Goal: Find specific page/section: Find specific page/section

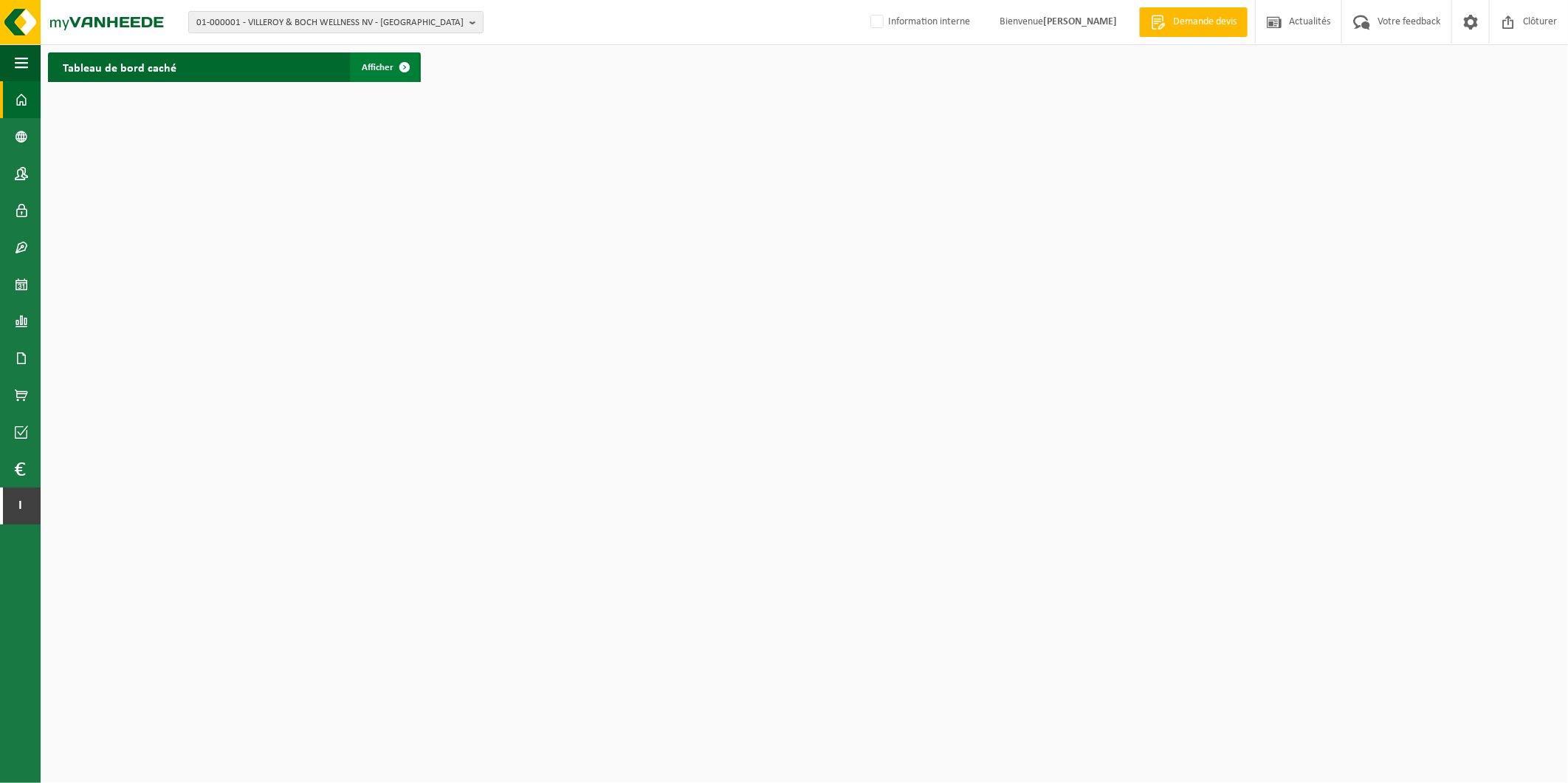
click at [372, 65] on span "Afficher" at bounding box center [377, 68] width 32 height 9
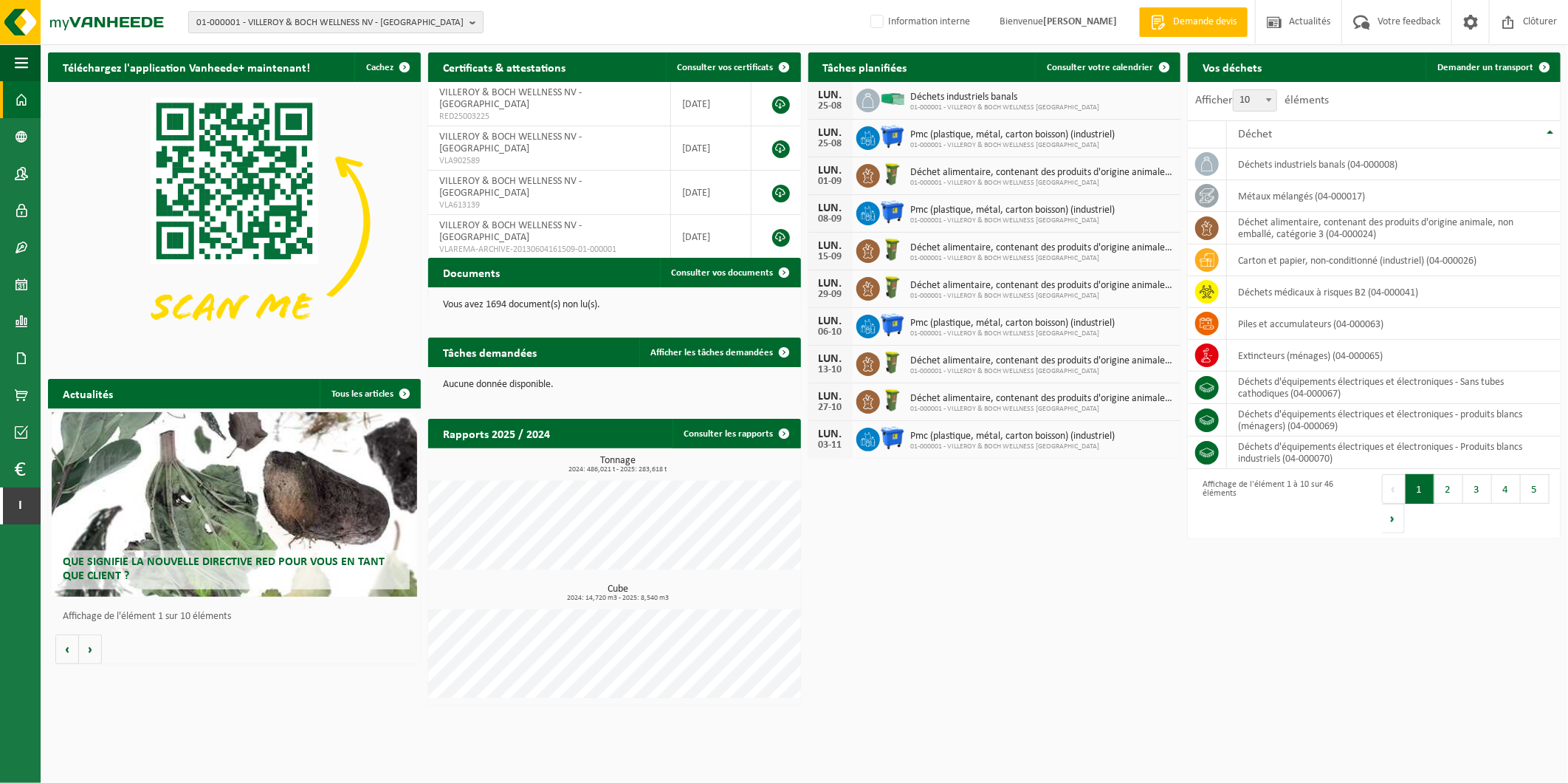
click at [462, 25] on span "01-000001 - VILLEROY & BOCH WELLNESS NV - [GEOGRAPHIC_DATA]" at bounding box center [330, 23] width 268 height 22
click at [424, 46] on input "text" at bounding box center [335, 46] width 288 height 18
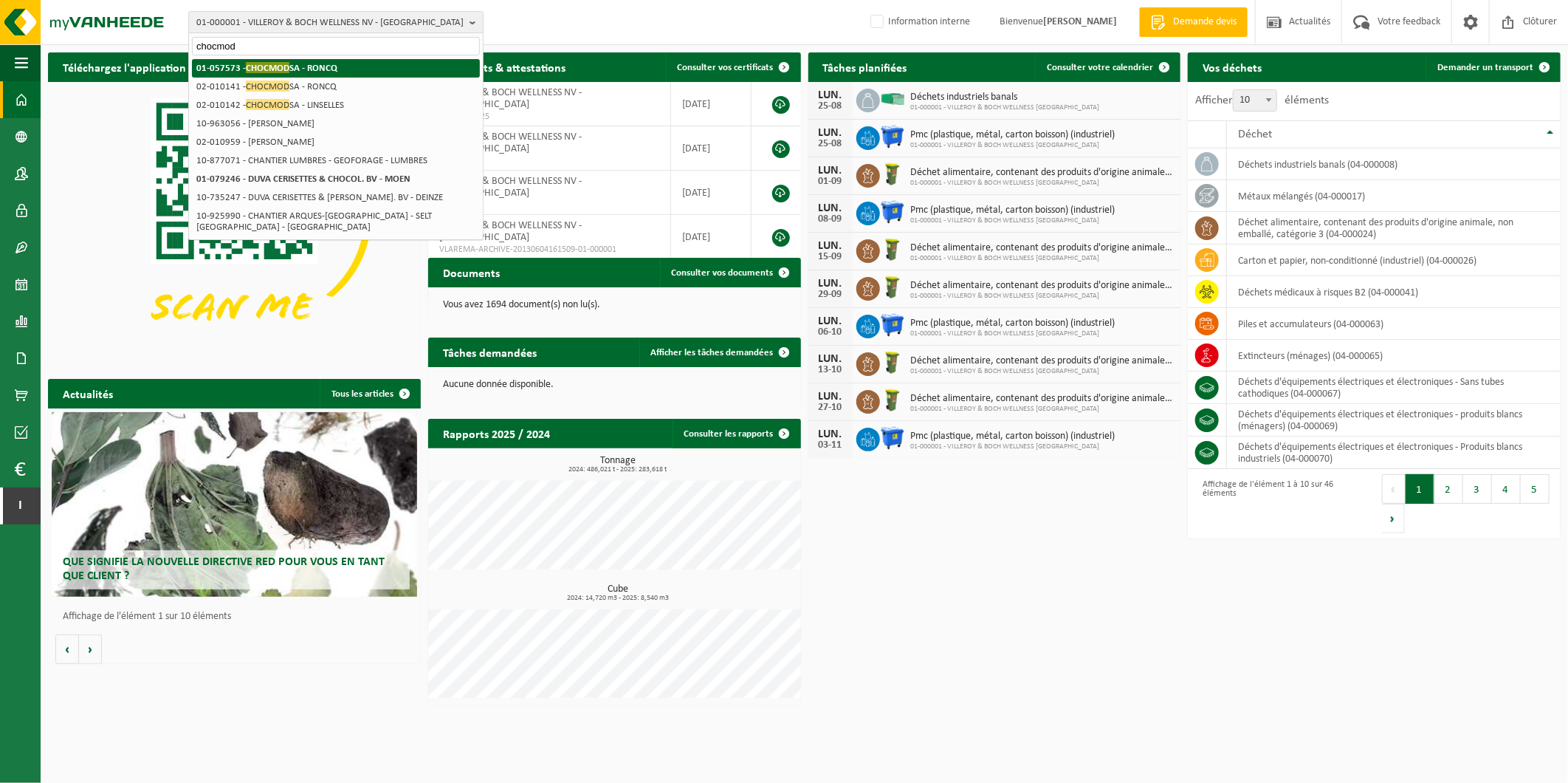
type input "chocmod"
click at [355, 63] on li "01-057573 - CHOCMOD SA - RONCQ" at bounding box center [335, 68] width 288 height 18
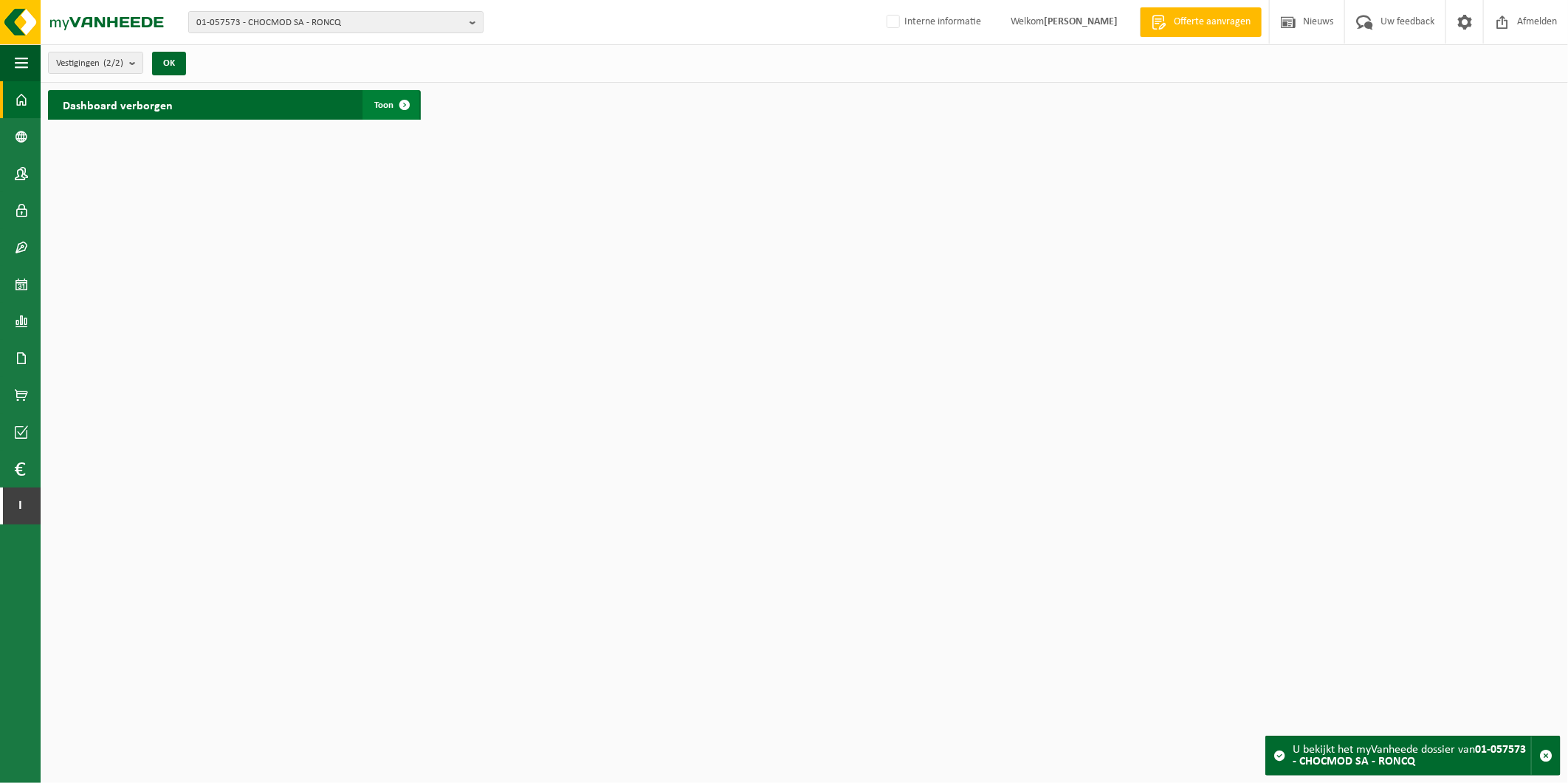
click at [384, 109] on span "Toon" at bounding box center [384, 105] width 19 height 9
